Goal: Information Seeking & Learning: Learn about a topic

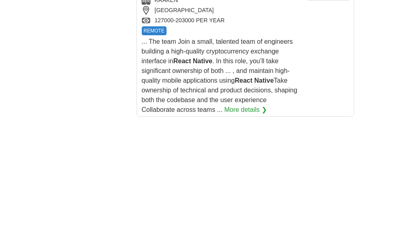
scroll to position [1746, 0]
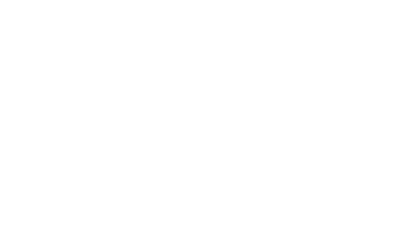
click at [0, 0] on link "4" at bounding box center [0, 0] width 0 height 0
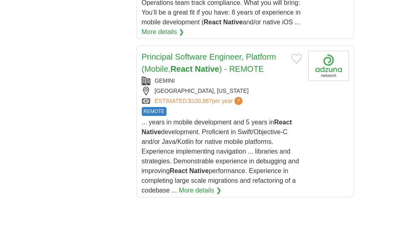
scroll to position [1583, 0]
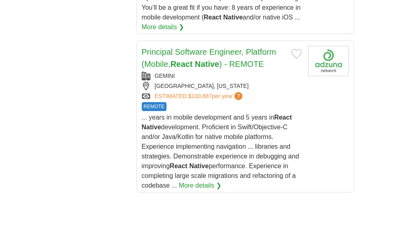
click at [0, 0] on link "5" at bounding box center [0, 0] width 0 height 0
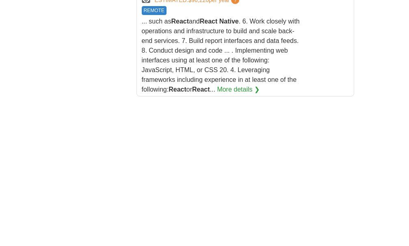
scroll to position [1786, 0]
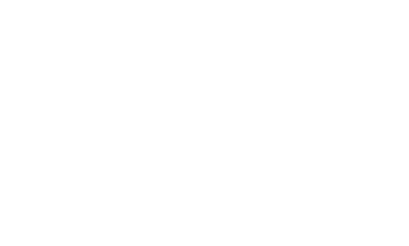
click at [0, 0] on link "6" at bounding box center [0, 0] width 0 height 0
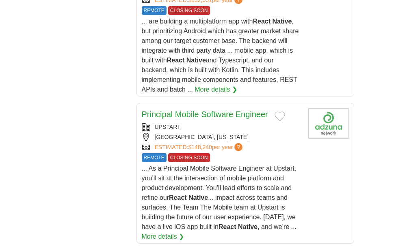
scroll to position [1408, 0]
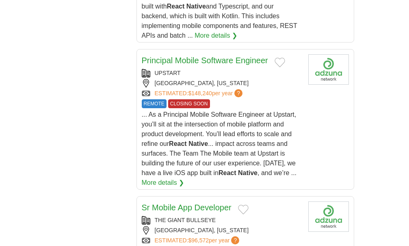
click at [0, 0] on link "7" at bounding box center [0, 0] width 0 height 0
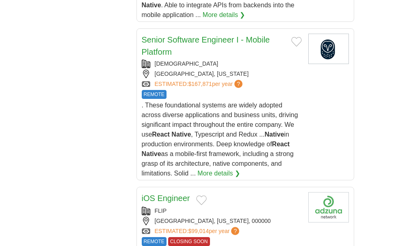
scroll to position [1299, 0]
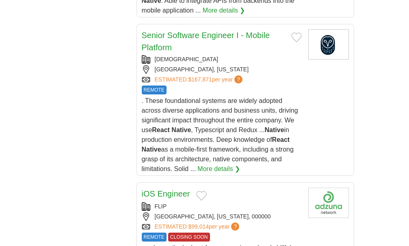
click at [0, 0] on link "8" at bounding box center [0, 0] width 0 height 0
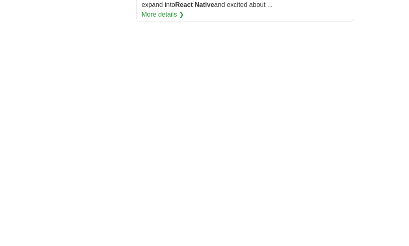
scroll to position [1786, 0]
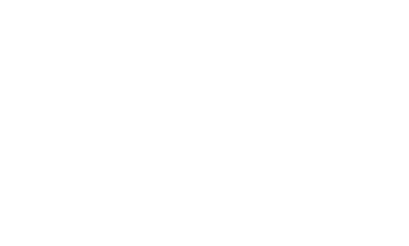
click at [0, 0] on link "9" at bounding box center [0, 0] width 0 height 0
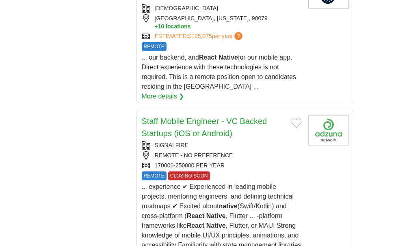
scroll to position [1502, 0]
